Goal: Task Accomplishment & Management: Complete application form

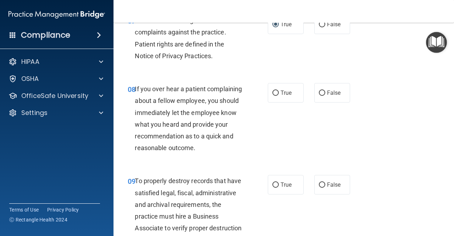
scroll to position [593, 0]
click at [339, 93] on label "False" at bounding box center [332, 92] width 36 height 19
click at [325, 93] on input "False" at bounding box center [322, 92] width 6 height 5
radio input "true"
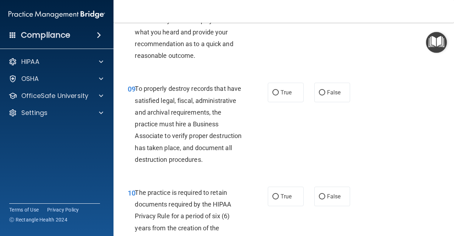
scroll to position [686, 0]
click at [275, 102] on label "True" at bounding box center [286, 91] width 36 height 19
click at [275, 95] on input "True" at bounding box center [275, 92] width 6 height 5
radio input "true"
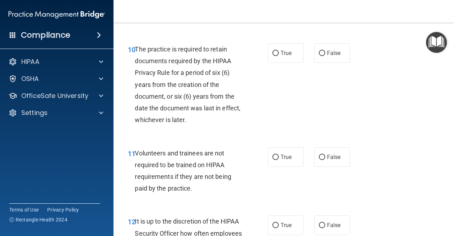
scroll to position [829, 0]
click at [285, 56] on span "True" at bounding box center [285, 52] width 11 height 7
click at [279, 56] on input "True" at bounding box center [275, 52] width 6 height 5
radio input "true"
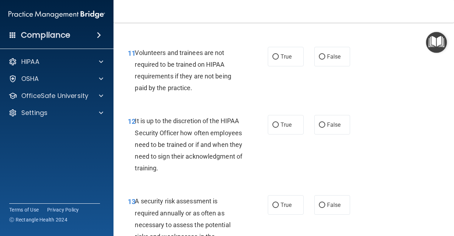
scroll to position [929, 0]
click at [321, 59] on input "False" at bounding box center [322, 56] width 6 height 5
radio input "true"
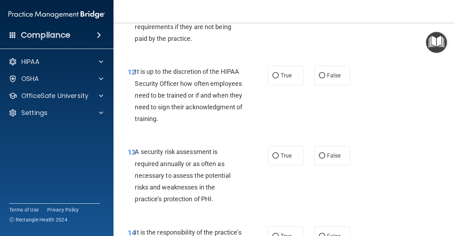
scroll to position [977, 0]
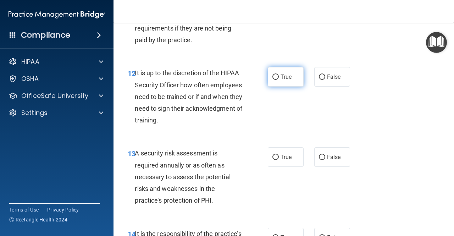
click at [282, 80] on span "True" at bounding box center [285, 76] width 11 height 7
click at [279, 80] on input "True" at bounding box center [275, 76] width 6 height 5
radio input "true"
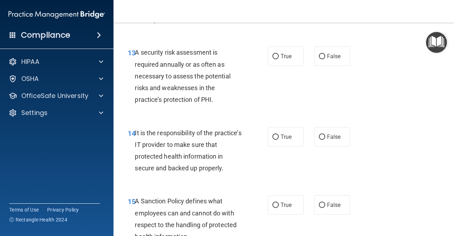
scroll to position [1079, 0]
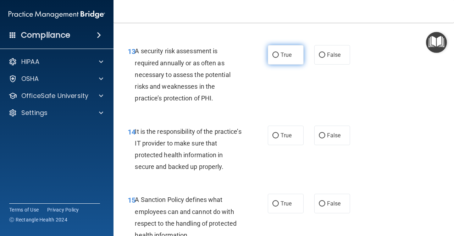
click at [282, 65] on label "True" at bounding box center [286, 54] width 36 height 19
click at [279, 58] on input "True" at bounding box center [275, 54] width 6 height 5
radio input "true"
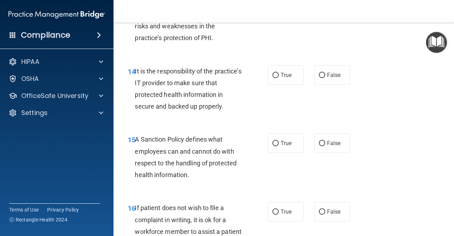
scroll to position [1139, 0]
click at [274, 78] on input "True" at bounding box center [275, 74] width 6 height 5
radio input "true"
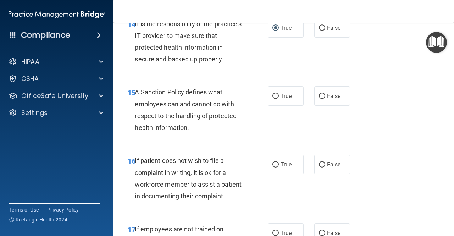
scroll to position [1187, 0]
click at [270, 105] on label "True" at bounding box center [286, 95] width 36 height 19
click at [272, 99] on input "True" at bounding box center [275, 95] width 6 height 5
radio input "true"
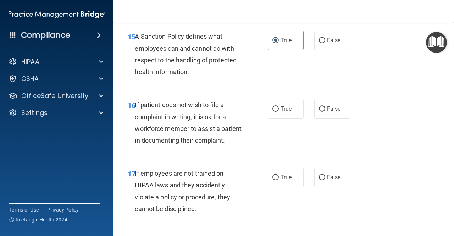
scroll to position [1244, 0]
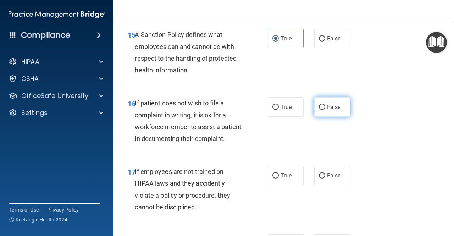
click at [323, 117] on label "False" at bounding box center [332, 106] width 36 height 19
click at [323, 110] on input "False" at bounding box center [322, 107] width 6 height 5
radio input "true"
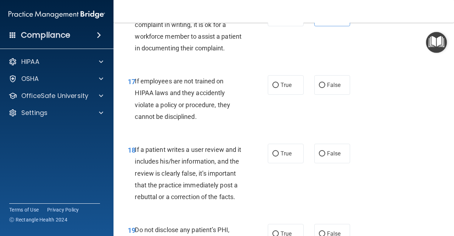
scroll to position [1334, 0]
click at [323, 94] on label "False" at bounding box center [332, 84] width 36 height 19
click at [323, 88] on input "False" at bounding box center [322, 84] width 6 height 5
radio input "true"
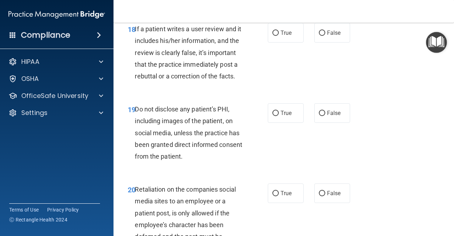
scroll to position [1455, 0]
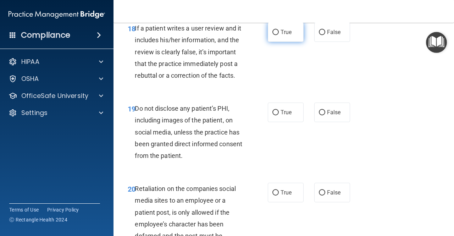
click at [276, 42] on label "True" at bounding box center [286, 31] width 36 height 19
click at [276, 35] on input "True" at bounding box center [275, 32] width 6 height 5
radio input "true"
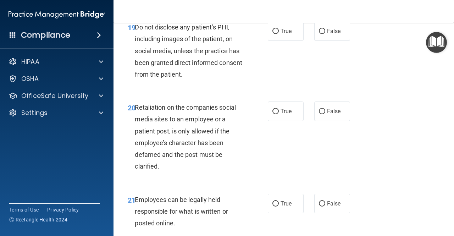
scroll to position [1537, 0]
click at [283, 34] on span "True" at bounding box center [285, 30] width 11 height 7
click at [279, 34] on input "True" at bounding box center [275, 30] width 6 height 5
radio input "true"
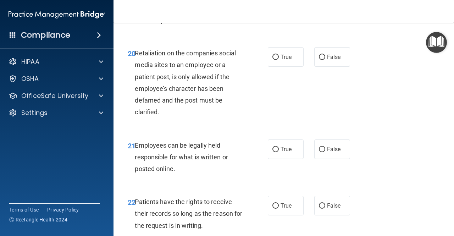
scroll to position [1638, 0]
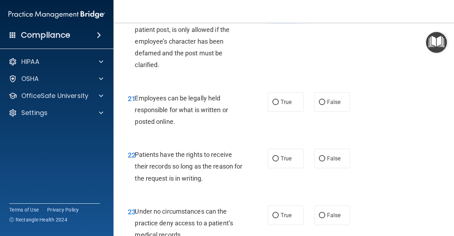
click at [280, 13] on span "True" at bounding box center [285, 9] width 11 height 7
click at [279, 13] on input "True" at bounding box center [275, 9] width 6 height 5
radio input "true"
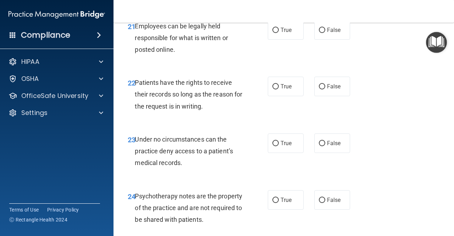
scroll to position [1710, 0]
click at [277, 39] on label "True" at bounding box center [286, 29] width 36 height 19
click at [277, 33] on input "True" at bounding box center [275, 29] width 6 height 5
radio input "true"
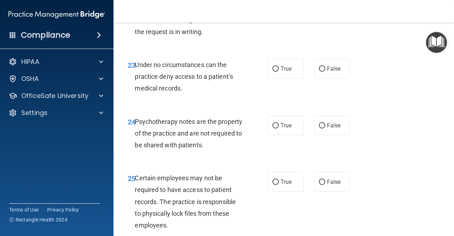
scroll to position [1785, 0]
click at [275, 21] on label "True" at bounding box center [286, 11] width 36 height 19
click at [275, 15] on input "True" at bounding box center [275, 11] width 6 height 5
radio input "true"
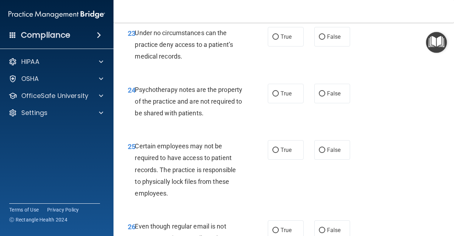
scroll to position [1825, 0]
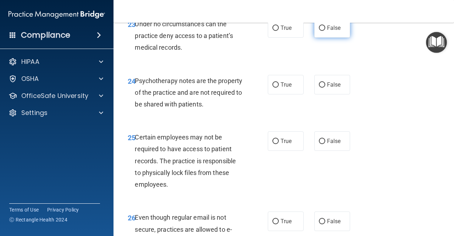
click at [334, 38] on label "False" at bounding box center [332, 27] width 36 height 19
click at [325, 31] on input "False" at bounding box center [322, 28] width 6 height 5
radio input "true"
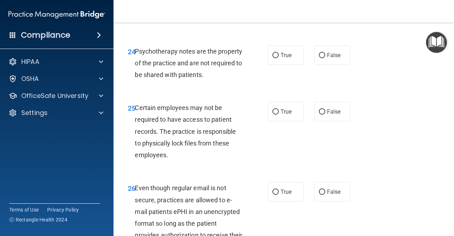
scroll to position [1855, 0]
click at [271, 65] on label "True" at bounding box center [286, 54] width 36 height 19
click at [272, 58] on input "True" at bounding box center [275, 54] width 6 height 5
radio input "true"
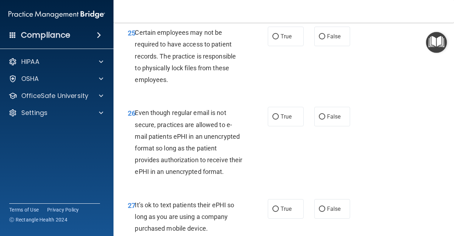
scroll to position [1930, 0]
click at [273, 39] on input "True" at bounding box center [275, 36] width 6 height 5
radio input "true"
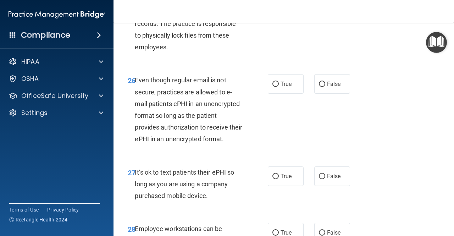
scroll to position [1963, 0]
click at [319, 6] on input "False" at bounding box center [322, 3] width 6 height 5
radio input "true"
radio input "false"
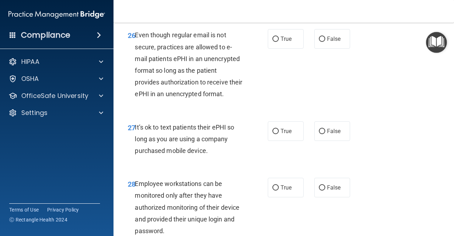
scroll to position [2008, 0]
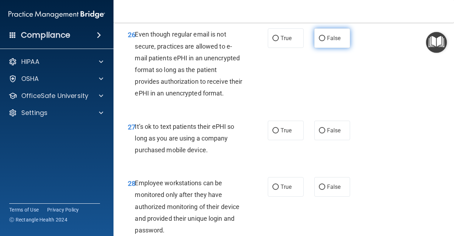
click at [314, 48] on label "False" at bounding box center [332, 37] width 36 height 19
click at [319, 41] on input "False" at bounding box center [322, 38] width 6 height 5
radio input "true"
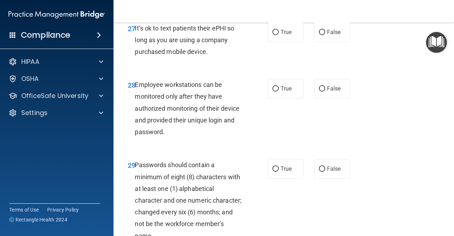
scroll to position [2107, 0]
click at [322, 41] on label "False" at bounding box center [332, 31] width 36 height 19
click at [322, 35] on input "False" at bounding box center [322, 31] width 6 height 5
radio input "true"
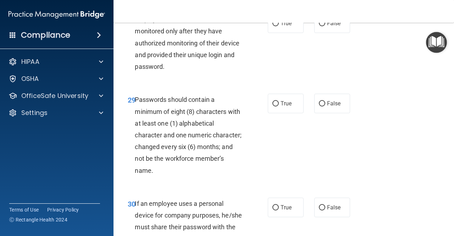
scroll to position [2172, 0]
click at [273, 26] on input "True" at bounding box center [275, 23] width 6 height 5
radio input "true"
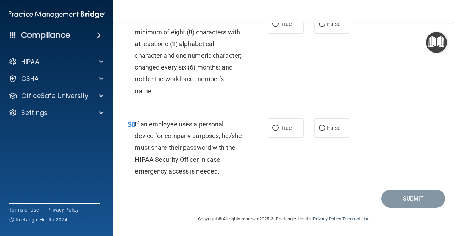
scroll to position [2258, 0]
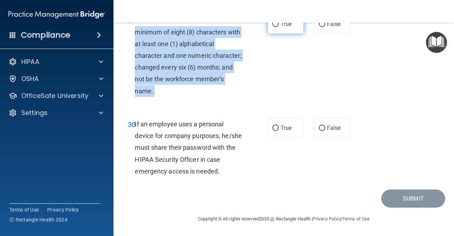
drag, startPoint x: 264, startPoint y: 63, endPoint x: 278, endPoint y: 61, distance: 14.3
click at [354, 14] on ng-form "29 Passwords should contain a minimum of eight (8) characters with at least one…" at bounding box center [354, 14] width 0 height 0
click at [280, 27] on span "True" at bounding box center [285, 24] width 11 height 7
click at [278, 27] on input "True" at bounding box center [275, 24] width 6 height 5
radio input "true"
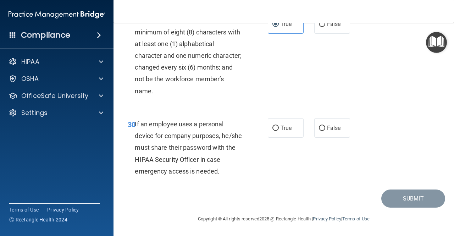
scroll to position [2297, 0]
click at [320, 128] on input "False" at bounding box center [322, 128] width 6 height 5
radio input "true"
click at [385, 199] on button "Submit" at bounding box center [413, 198] width 64 height 18
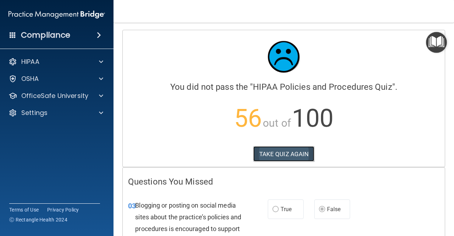
click at [271, 156] on button "TAKE QUIZ AGAIN" at bounding box center [283, 154] width 61 height 16
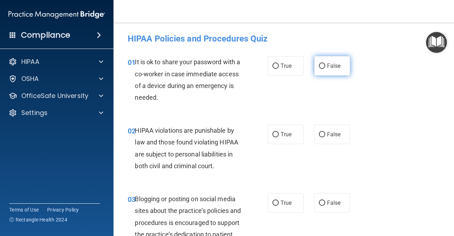
click at [319, 66] on input "False" at bounding box center [322, 65] width 6 height 5
radio input "true"
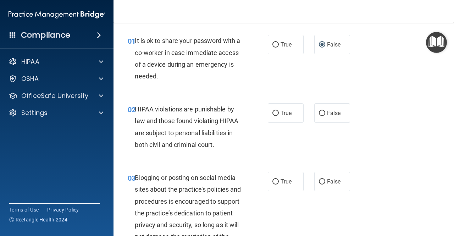
scroll to position [22, 0]
click at [282, 116] on label "True" at bounding box center [286, 112] width 36 height 19
click at [279, 116] on input "True" at bounding box center [275, 112] width 6 height 5
radio input "true"
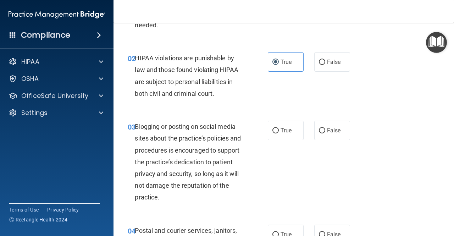
scroll to position [74, 0]
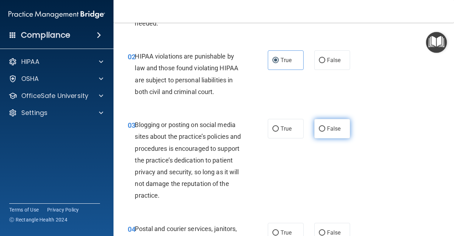
click at [337, 133] on label "False" at bounding box center [332, 128] width 36 height 19
click at [325, 132] on input "False" at bounding box center [322, 128] width 6 height 5
radio input "true"
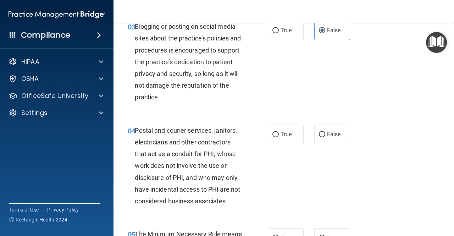
scroll to position [173, 0]
click at [286, 142] on label "True" at bounding box center [286, 133] width 36 height 19
click at [279, 137] on input "True" at bounding box center [275, 134] width 6 height 5
radio input "true"
click at [322, 124] on label "False" at bounding box center [332, 133] width 36 height 19
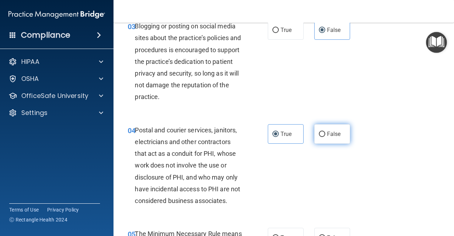
click at [322, 132] on input "False" at bounding box center [322, 134] width 6 height 5
radio input "true"
radio input "false"
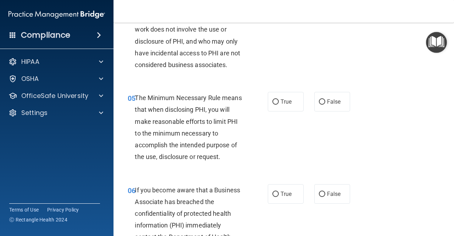
scroll to position [311, 0]
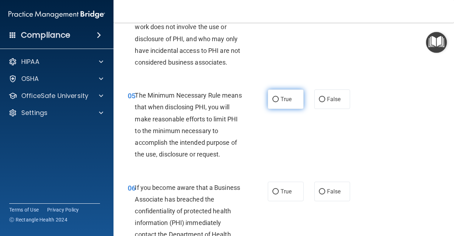
click at [280, 92] on label "True" at bounding box center [286, 98] width 36 height 19
click at [279, 97] on input "True" at bounding box center [275, 99] width 6 height 5
radio input "true"
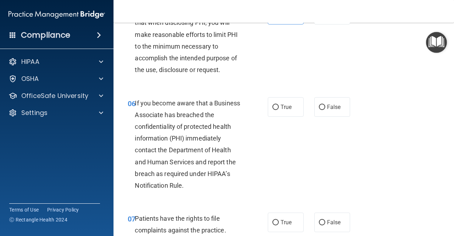
scroll to position [396, 0]
click at [286, 104] on span "True" at bounding box center [285, 106] width 11 height 7
click at [279, 104] on input "True" at bounding box center [275, 106] width 6 height 5
radio input "true"
click at [327, 104] on span "False" at bounding box center [334, 106] width 14 height 7
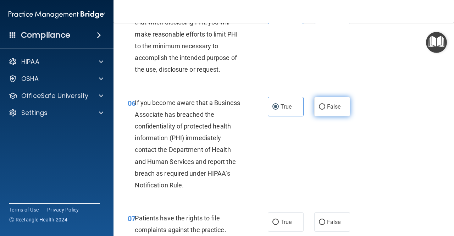
click at [323, 104] on input "False" at bounding box center [322, 106] width 6 height 5
radio input "true"
radio input "false"
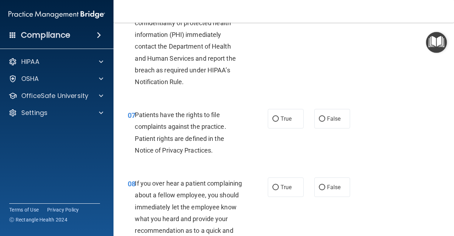
scroll to position [508, 0]
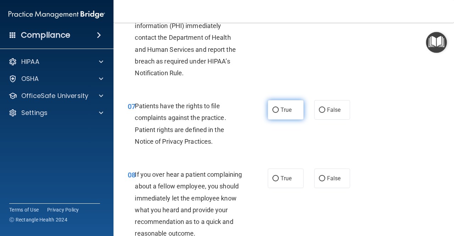
click at [284, 115] on label "True" at bounding box center [286, 109] width 36 height 19
click at [279, 113] on input "True" at bounding box center [275, 109] width 6 height 5
radio input "true"
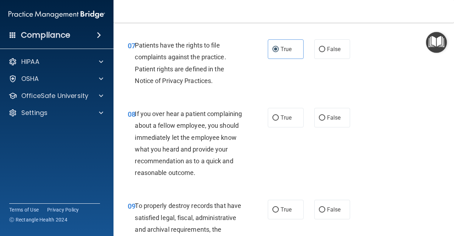
scroll to position [568, 0]
click at [323, 115] on label "False" at bounding box center [332, 117] width 36 height 19
click at [323, 116] on input "False" at bounding box center [322, 118] width 6 height 5
radio input "true"
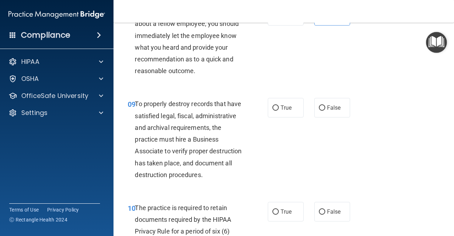
scroll to position [670, 0]
click at [330, 111] on span "False" at bounding box center [334, 107] width 14 height 7
click at [325, 110] on input "False" at bounding box center [322, 107] width 6 height 5
radio input "true"
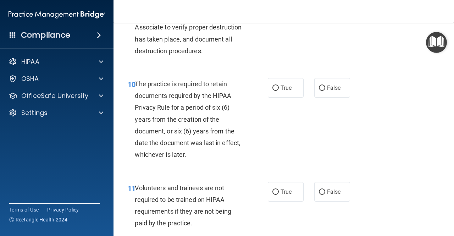
scroll to position [793, 0]
click at [284, 98] on label "True" at bounding box center [286, 87] width 36 height 19
click at [279, 91] on input "True" at bounding box center [275, 88] width 6 height 5
radio input "true"
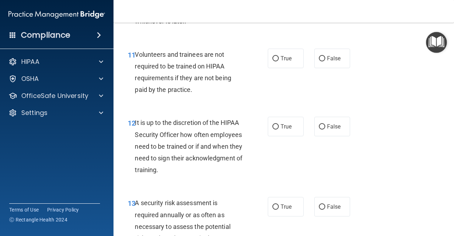
scroll to position [927, 0]
click at [327, 68] on label "False" at bounding box center [332, 58] width 36 height 19
click at [325, 62] on input "False" at bounding box center [322, 58] width 6 height 5
radio input "true"
click at [322, 136] on label "False" at bounding box center [332, 126] width 36 height 19
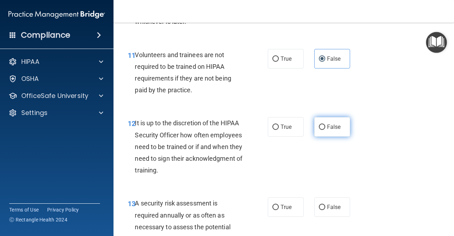
click at [322, 130] on input "False" at bounding box center [322, 126] width 6 height 5
radio input "true"
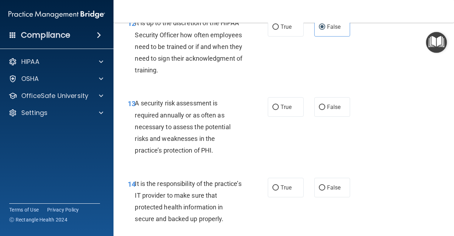
scroll to position [1028, 0]
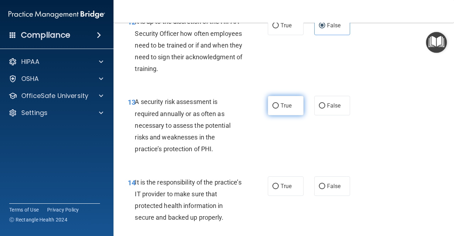
click at [276, 115] on label "True" at bounding box center [286, 105] width 36 height 19
click at [276, 108] on input "True" at bounding box center [275, 105] width 6 height 5
radio input "true"
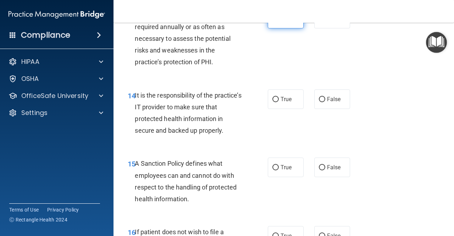
scroll to position [1115, 0]
click at [327, 102] on span "False" at bounding box center [334, 98] width 14 height 7
click at [325, 102] on input "False" at bounding box center [322, 98] width 6 height 5
radio input "true"
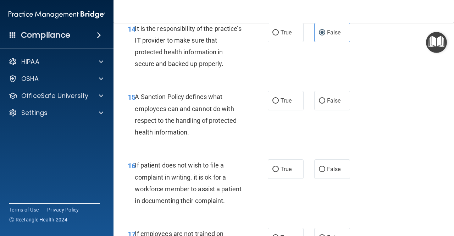
scroll to position [1181, 0]
click at [321, 104] on input "False" at bounding box center [322, 101] width 6 height 5
radio input "true"
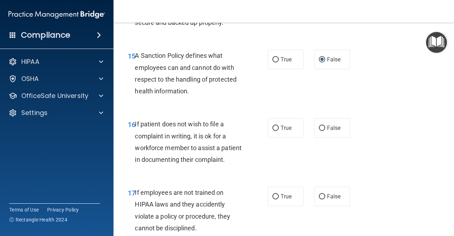
scroll to position [1224, 0]
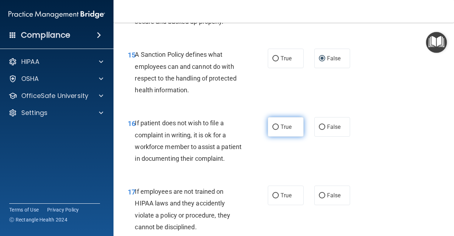
click at [272, 136] on label "True" at bounding box center [286, 126] width 36 height 19
click at [272, 130] on input "True" at bounding box center [275, 126] width 6 height 5
radio input "true"
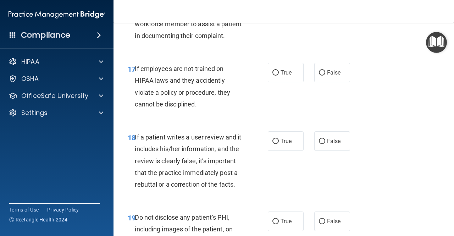
scroll to position [1348, 0]
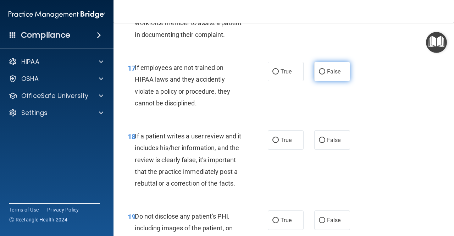
click at [327, 75] on span "False" at bounding box center [334, 71] width 14 height 7
click at [325, 74] on input "False" at bounding box center [322, 71] width 6 height 5
radio input "true"
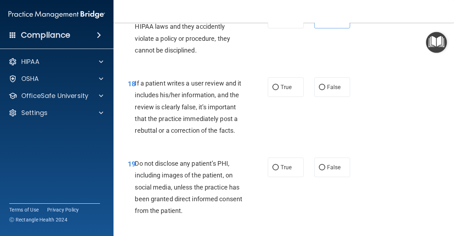
scroll to position [1401, 0]
click at [330, 90] on span "False" at bounding box center [334, 86] width 14 height 7
click at [325, 90] on input "False" at bounding box center [322, 86] width 6 height 5
radio input "true"
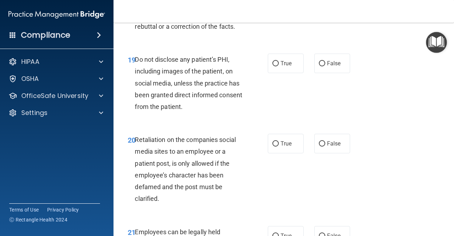
scroll to position [1505, 0]
click at [285, 66] on span "True" at bounding box center [285, 63] width 11 height 7
click at [279, 66] on input "True" at bounding box center [275, 63] width 6 height 5
radio input "true"
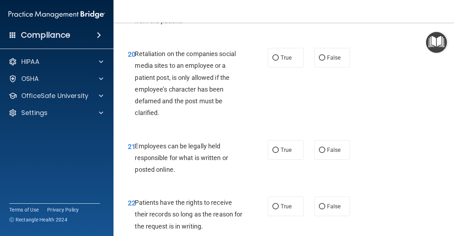
scroll to position [1590, 0]
click at [331, 67] on label "False" at bounding box center [332, 57] width 36 height 19
click at [325, 60] on input "False" at bounding box center [322, 57] width 6 height 5
radio input "true"
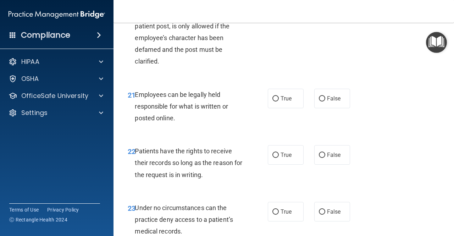
scroll to position [1642, 0]
click at [289, 108] on label "True" at bounding box center [286, 97] width 36 height 19
click at [279, 101] on input "True" at bounding box center [275, 98] width 6 height 5
radio input "true"
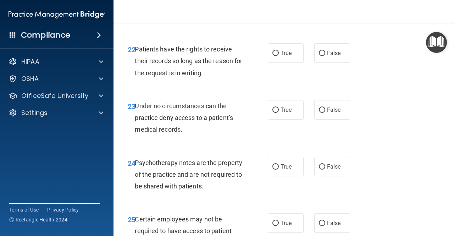
scroll to position [1744, 0]
click at [327, 56] on span "False" at bounding box center [334, 52] width 14 height 7
click at [325, 56] on input "False" at bounding box center [322, 52] width 6 height 5
radio input "true"
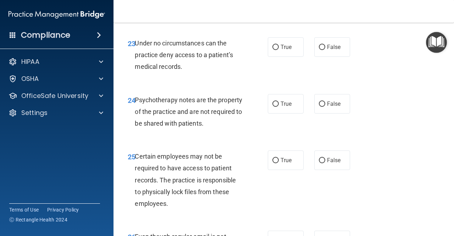
scroll to position [1806, 0]
click at [327, 50] on span "False" at bounding box center [334, 46] width 14 height 7
click at [325, 50] on input "False" at bounding box center [322, 46] width 6 height 5
radio input "true"
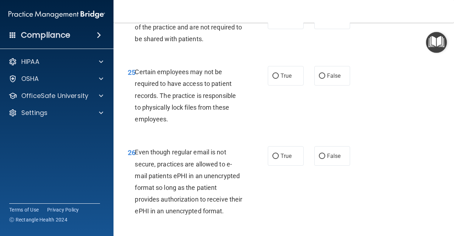
scroll to position [1891, 0]
click at [280, 22] on span "True" at bounding box center [285, 19] width 11 height 7
click at [279, 22] on input "True" at bounding box center [275, 19] width 6 height 5
radio input "true"
click at [272, 78] on input "True" at bounding box center [275, 75] width 6 height 5
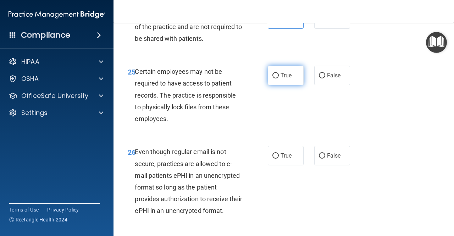
radio input "true"
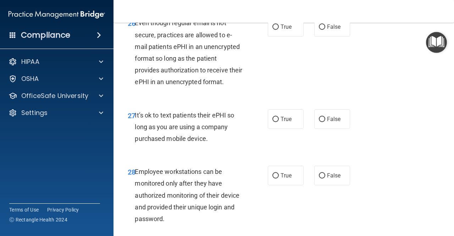
scroll to position [2019, 0]
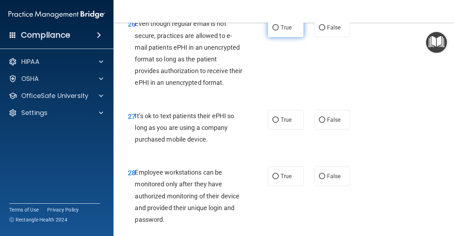
click at [275, 37] on label "True" at bounding box center [286, 27] width 36 height 19
click at [275, 30] on input "True" at bounding box center [275, 27] width 6 height 5
radio input "true"
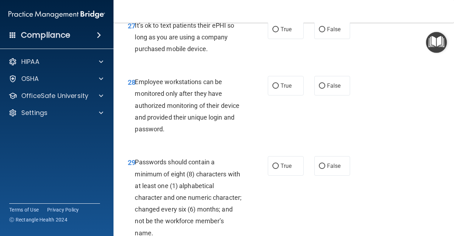
scroll to position [2109, 0]
click at [320, 33] on input "False" at bounding box center [322, 29] width 6 height 5
radio input "true"
click at [337, 96] on label "False" at bounding box center [332, 85] width 36 height 19
click at [325, 89] on input "False" at bounding box center [322, 86] width 6 height 5
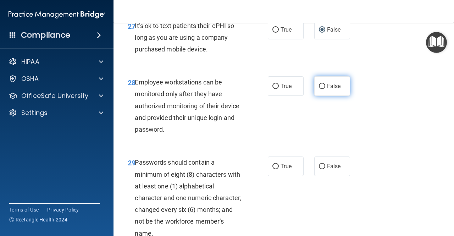
radio input "true"
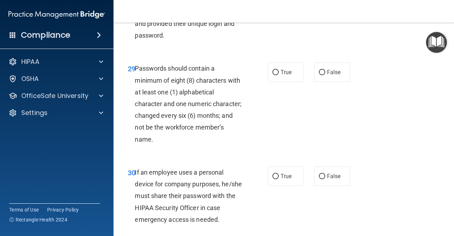
scroll to position [2203, 0]
click at [284, 75] on span "True" at bounding box center [285, 71] width 11 height 7
click at [279, 75] on input "True" at bounding box center [275, 71] width 6 height 5
radio input "true"
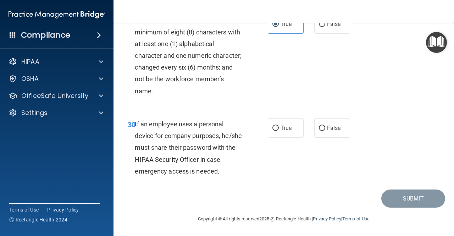
scroll to position [2297, 0]
click at [319, 130] on input "False" at bounding box center [322, 128] width 6 height 5
radio input "true"
click at [385, 200] on button "Submit" at bounding box center [413, 198] width 64 height 18
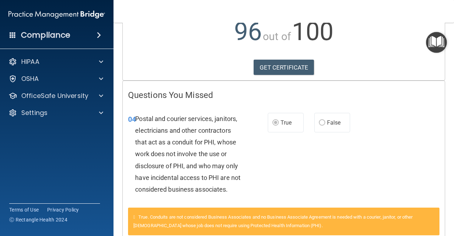
scroll to position [84, 0]
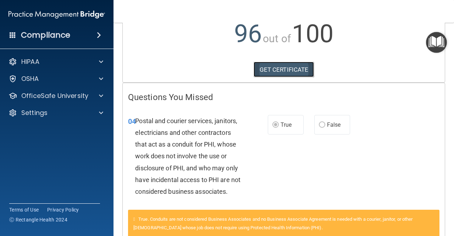
click at [264, 77] on link "GET CERTIFICATE" at bounding box center [283, 70] width 61 height 16
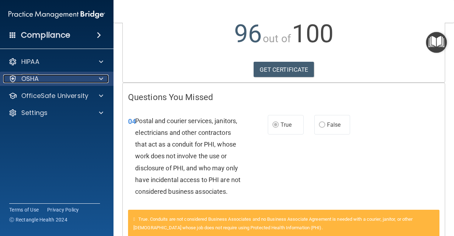
click at [75, 80] on div "OSHA" at bounding box center [47, 78] width 88 height 9
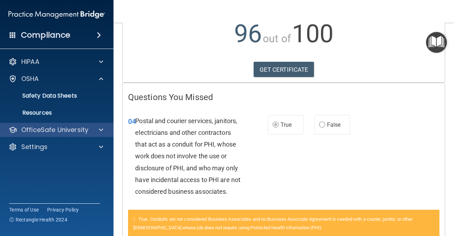
click at [96, 124] on div "OfficeSafe University" at bounding box center [57, 130] width 114 height 14
click at [97, 131] on div at bounding box center [100, 130] width 18 height 9
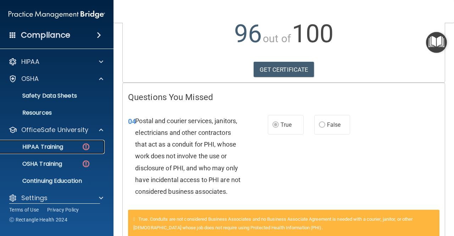
click at [57, 149] on p "HIPAA Training" at bounding box center [34, 146] width 58 height 7
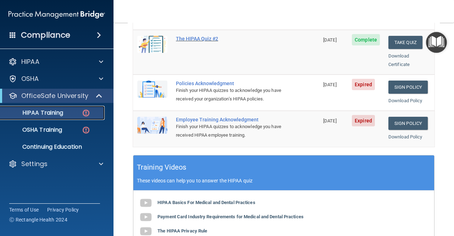
scroll to position [150, 0]
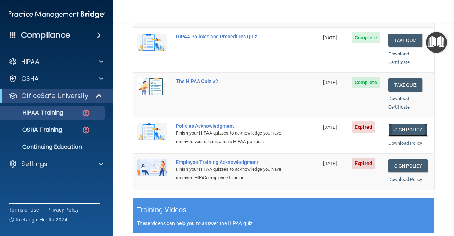
click at [390, 123] on link "Sign Policy" at bounding box center [407, 129] width 39 height 13
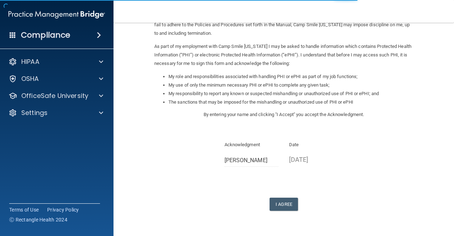
scroll to position [89, 0]
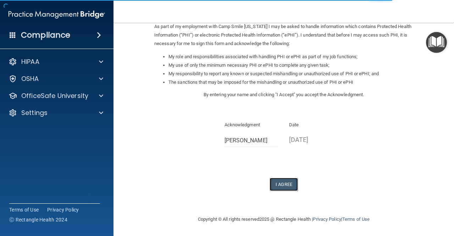
click at [283, 184] on button "I Agree" at bounding box center [283, 184] width 28 height 13
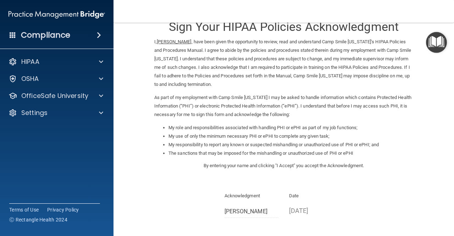
scroll to position [0, 0]
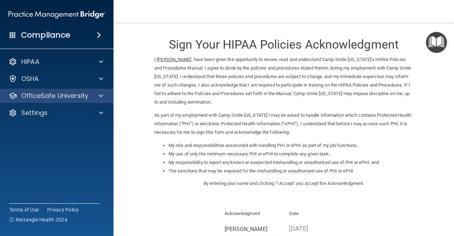
click at [84, 101] on div "OfficeSafe University" at bounding box center [57, 96] width 114 height 14
click at [93, 93] on div at bounding box center [100, 95] width 18 height 9
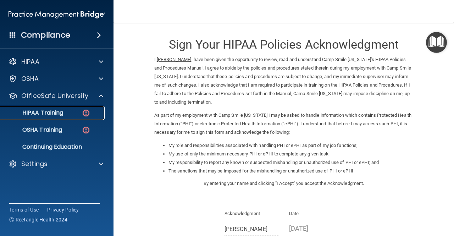
click at [68, 116] on div "HIPAA Training" at bounding box center [53, 112] width 97 height 7
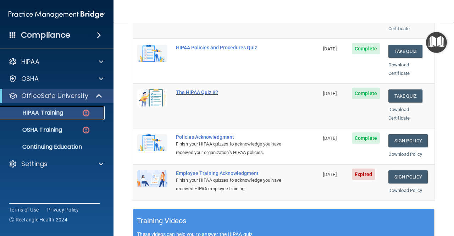
scroll to position [159, 0]
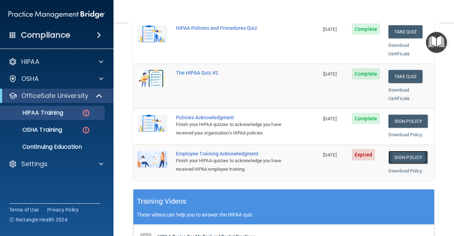
click at [401, 154] on link "Sign Policy" at bounding box center [407, 157] width 39 height 13
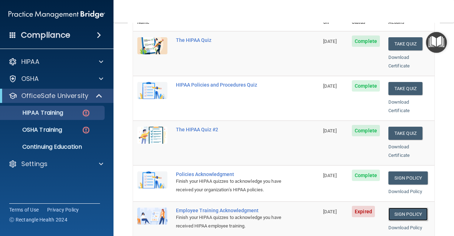
scroll to position [97, 0]
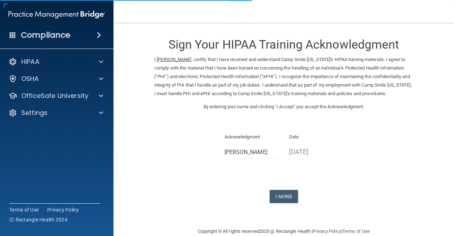
scroll to position [21, 0]
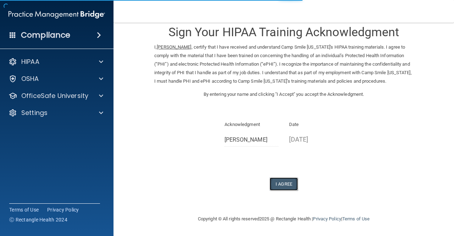
click at [284, 184] on button "I Agree" at bounding box center [283, 183] width 28 height 13
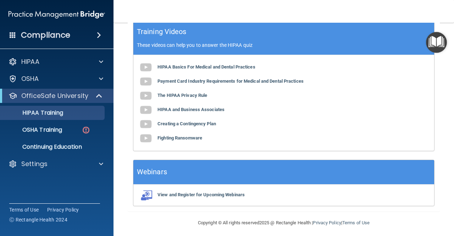
scroll to position [328, 0]
click at [56, 129] on p "OSHA Training" at bounding box center [33, 129] width 57 height 7
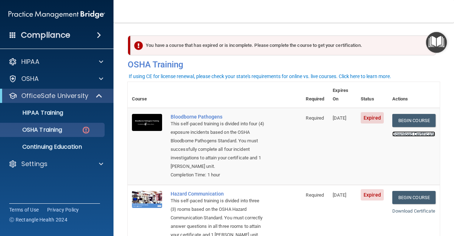
click at [392, 132] on link "Download Certificate" at bounding box center [413, 133] width 43 height 5
click at [400, 114] on link "Begin Course" at bounding box center [413, 120] width 43 height 13
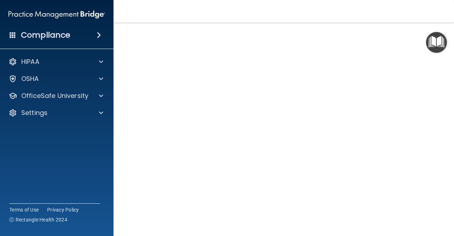
scroll to position [6, 0]
